Goal: Check status: Check status

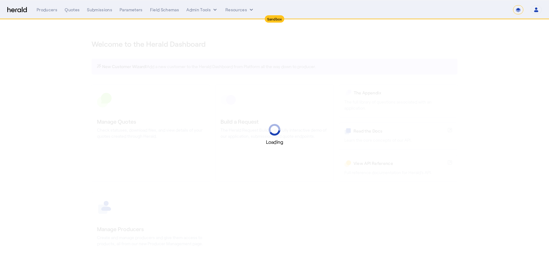
select select "*******"
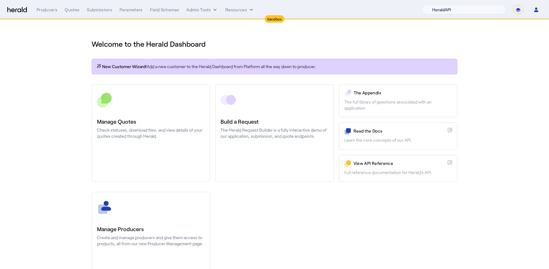
click at [469, 10] on select "1Fort Acrisure Acturis Affinity Advisors Affinity Risk Agentero AmWins Anzen Ao…" at bounding box center [464, 9] width 84 height 9
select select "pfm_z9k1_growthmill"
click at [437, 5] on select "1Fort Acrisure Acturis Affinity Advisors Affinity Risk Agentero AmWins Anzen Ao…" at bounding box center [464, 9] width 84 height 9
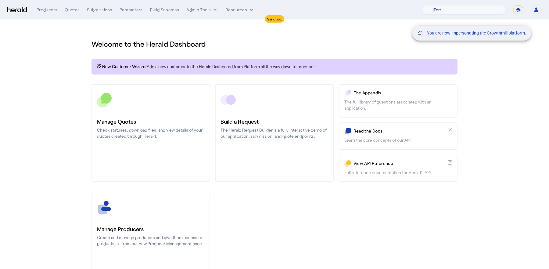
click at [75, 10] on div "You are now impersonating the Growthmill platform." at bounding box center [274, 134] width 549 height 269
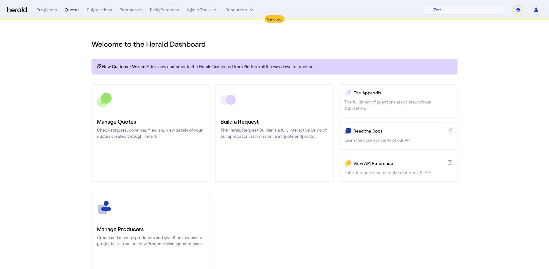
click at [75, 10] on div "Quotes" at bounding box center [72, 10] width 15 height 6
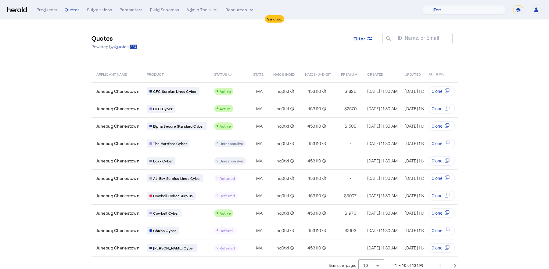
scroll to position [6, 0]
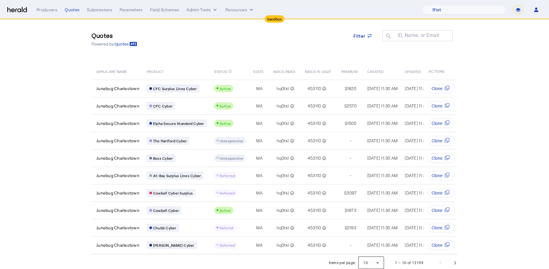
click at [375, 256] on div at bounding box center [371, 262] width 26 height 15
click at [372, 246] on span "50" at bounding box center [372, 243] width 16 height 7
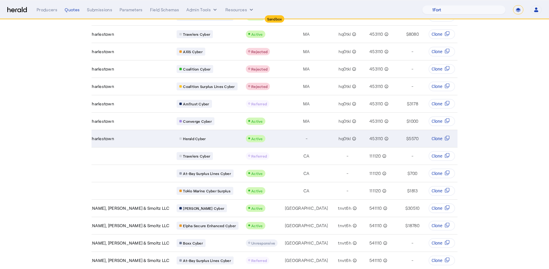
scroll to position [0, 26]
click at [408, 135] on span "5570" at bounding box center [413, 138] width 10 height 6
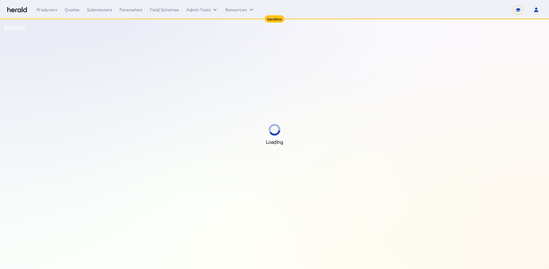
select select "*******"
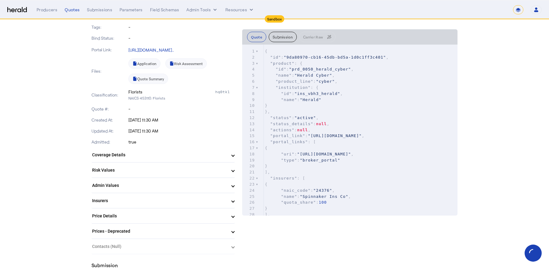
scroll to position [104, 0]
click at [197, 158] on mat-expansion-panel-header "Coverage Details" at bounding box center [162, 155] width 143 height 15
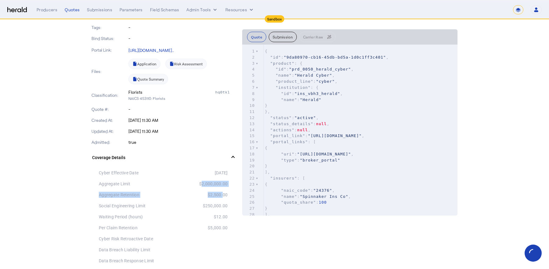
drag, startPoint x: 206, startPoint y: 179, endPoint x: 221, endPoint y: 196, distance: 22.0
click at [221, 196] on div "Cyber Effective Date 2025-09-18 Aggregate Limit $2,000,000.00 Aggregate Retenti…" at bounding box center [162, 261] width 143 height 188
click at [221, 196] on div "$2,500.00" at bounding box center [195, 194] width 64 height 6
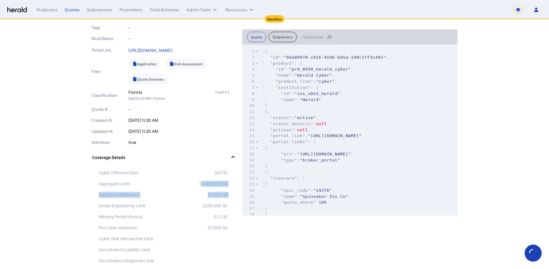
click at [213, 181] on div "$2,000,000.00" at bounding box center [195, 183] width 64 height 6
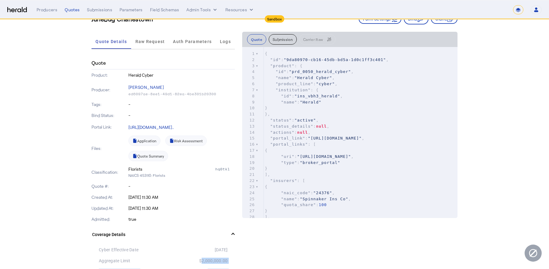
scroll to position [94, 0]
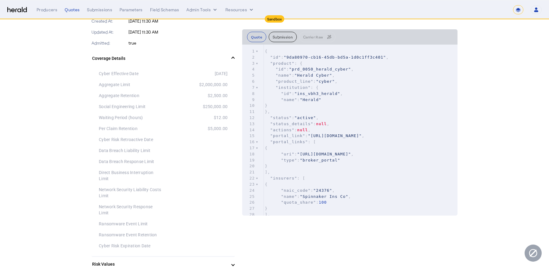
scroll to position [216, 0]
